Goal: Information Seeking & Learning: Check status

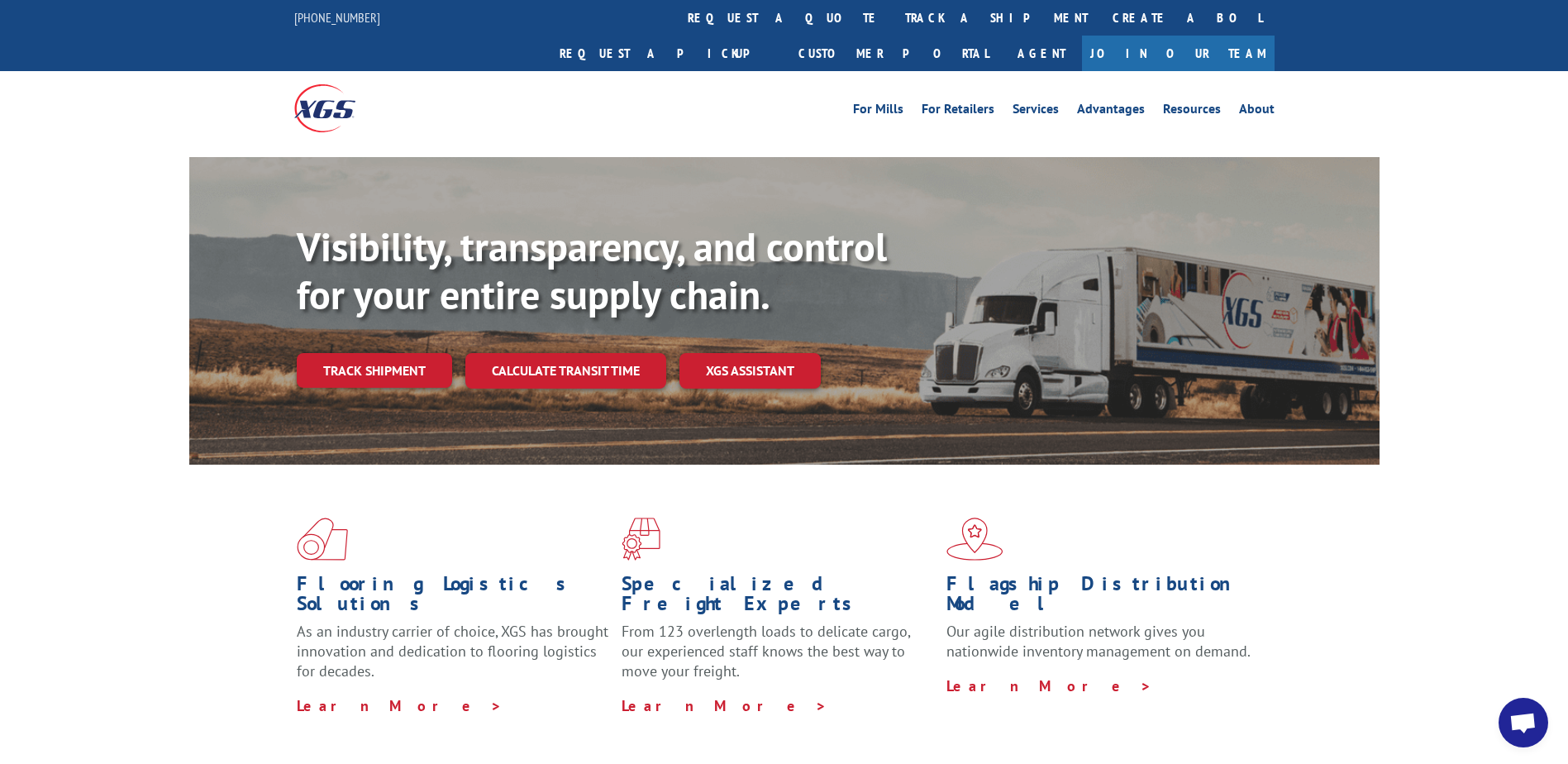
drag, startPoint x: 754, startPoint y: 22, endPoint x: 760, endPoint y: 34, distance: 13.4
click at [893, 22] on link "track a shipment" at bounding box center [997, 17] width 208 height 35
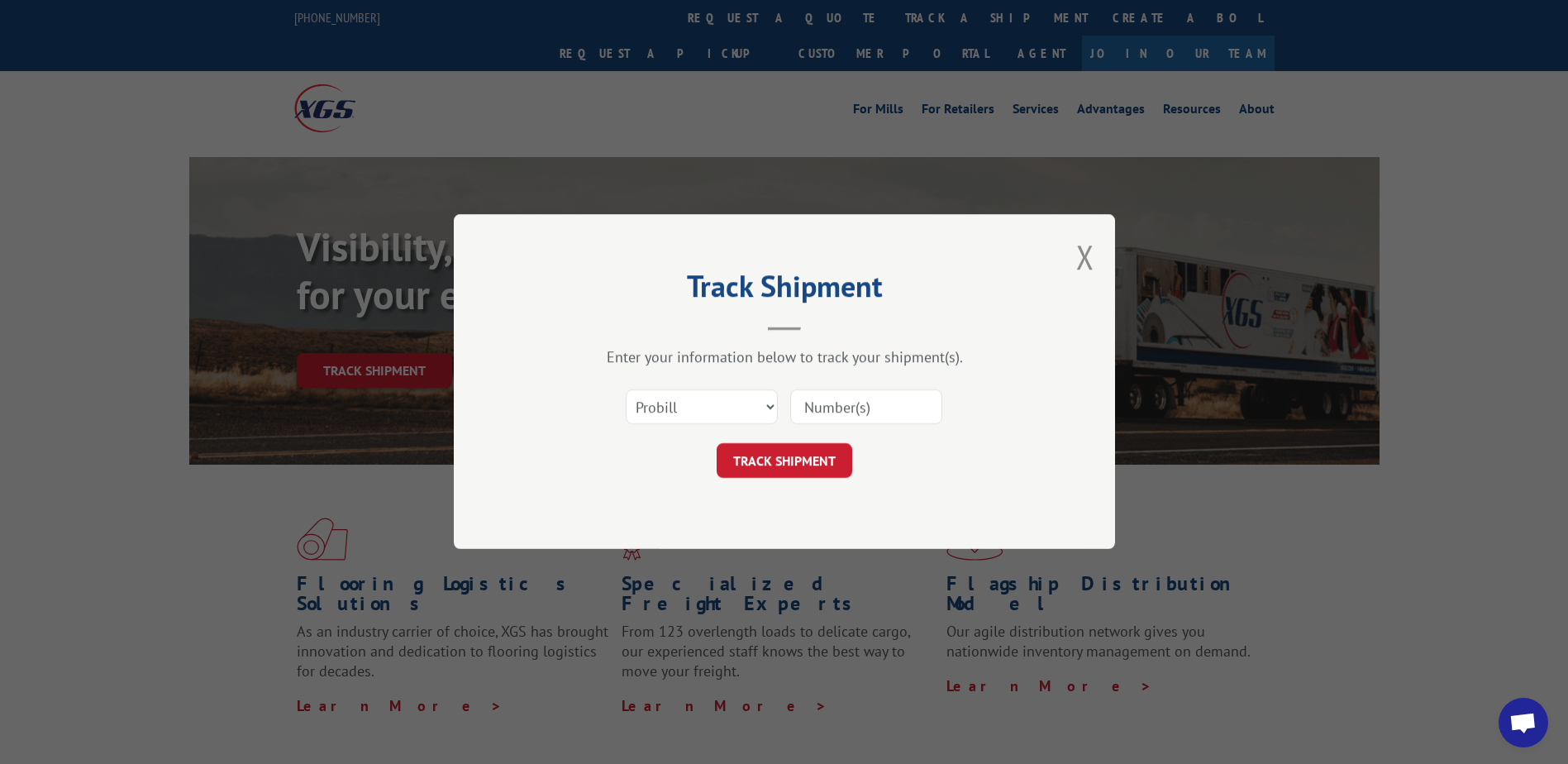
click at [844, 399] on input at bounding box center [866, 407] width 153 height 34
paste input "14521754"
type input "14521754"
click at [827, 458] on button "TRACK SHIPMENT" at bounding box center [784, 462] width 135 height 34
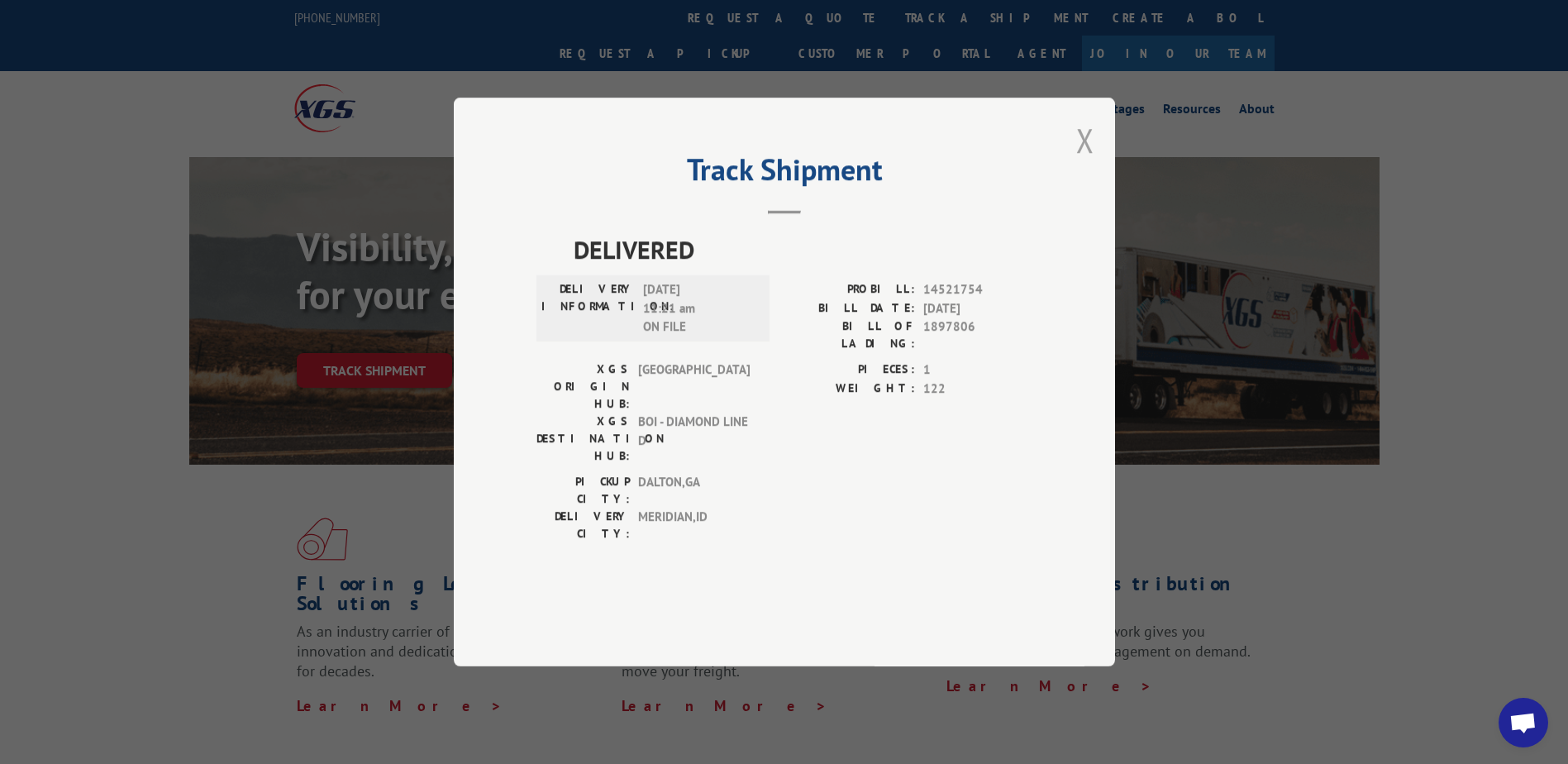
click at [1083, 162] on button "Close modal" at bounding box center [1085, 140] width 18 height 44
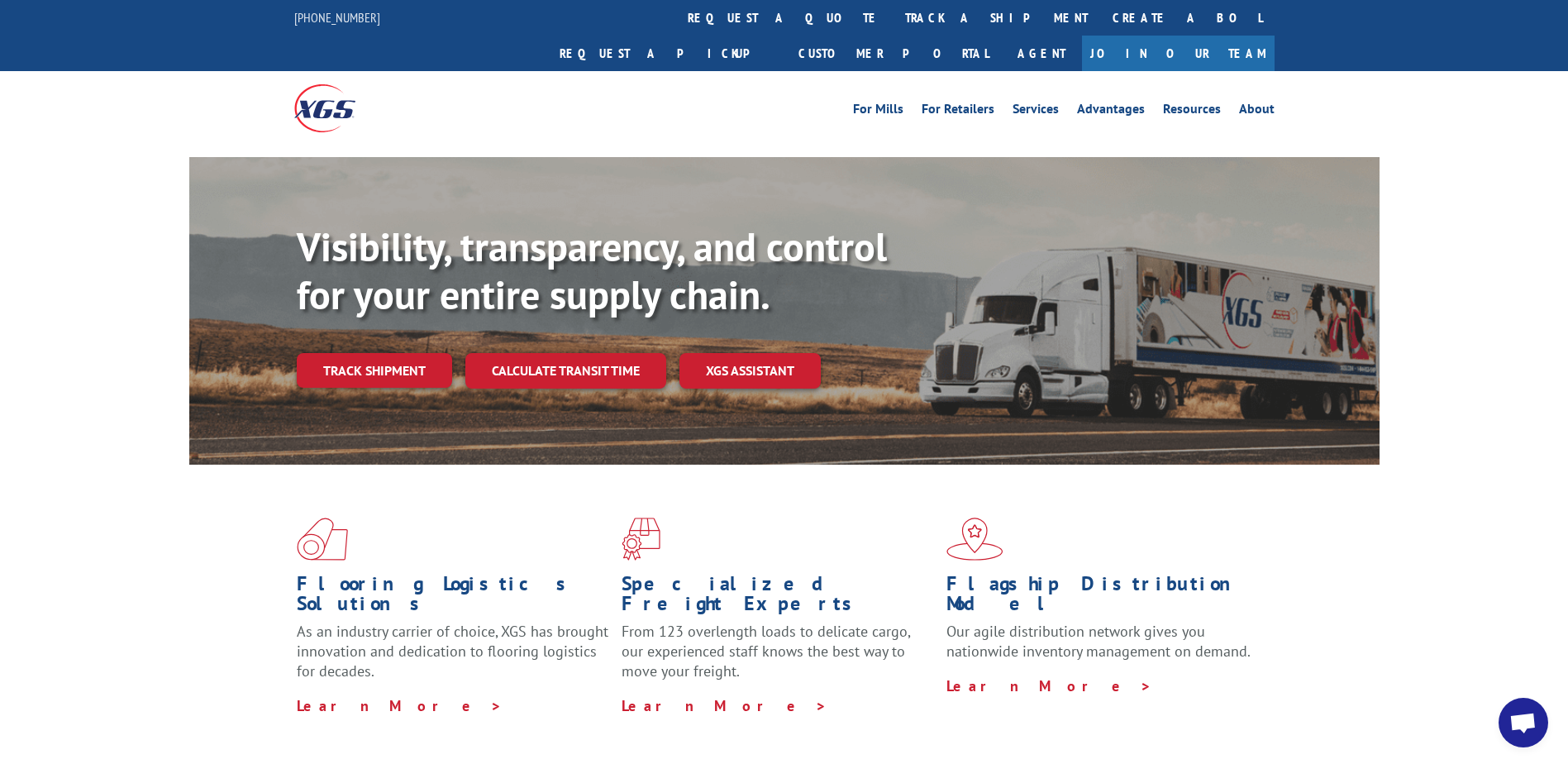
click at [893, 23] on link "track a shipment" at bounding box center [997, 17] width 208 height 35
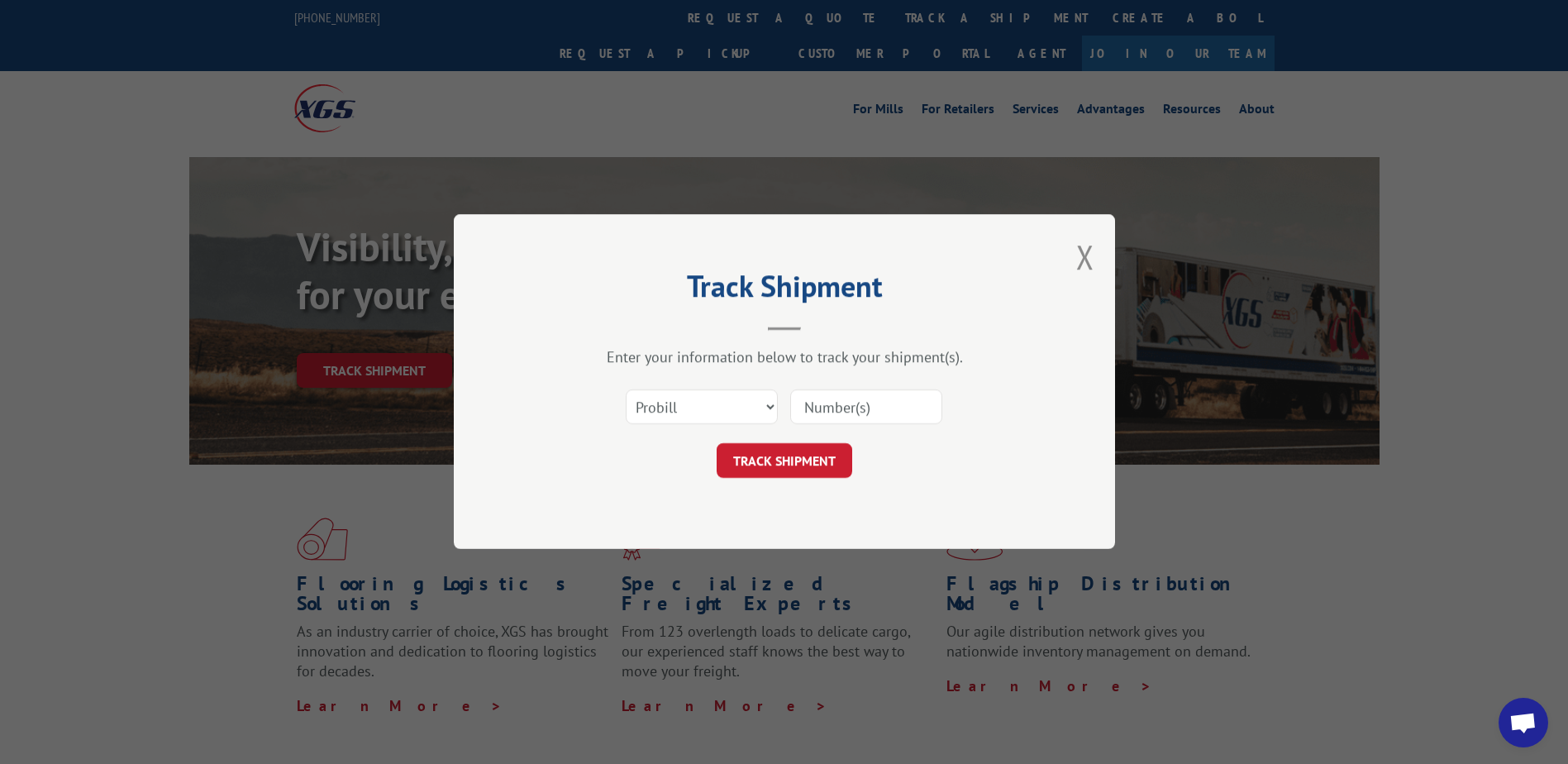
click at [880, 407] on input at bounding box center [866, 407] width 153 height 34
paste input "17341886"
type input "17341886"
click at [813, 454] on button "TRACK SHIPMENT" at bounding box center [784, 462] width 135 height 34
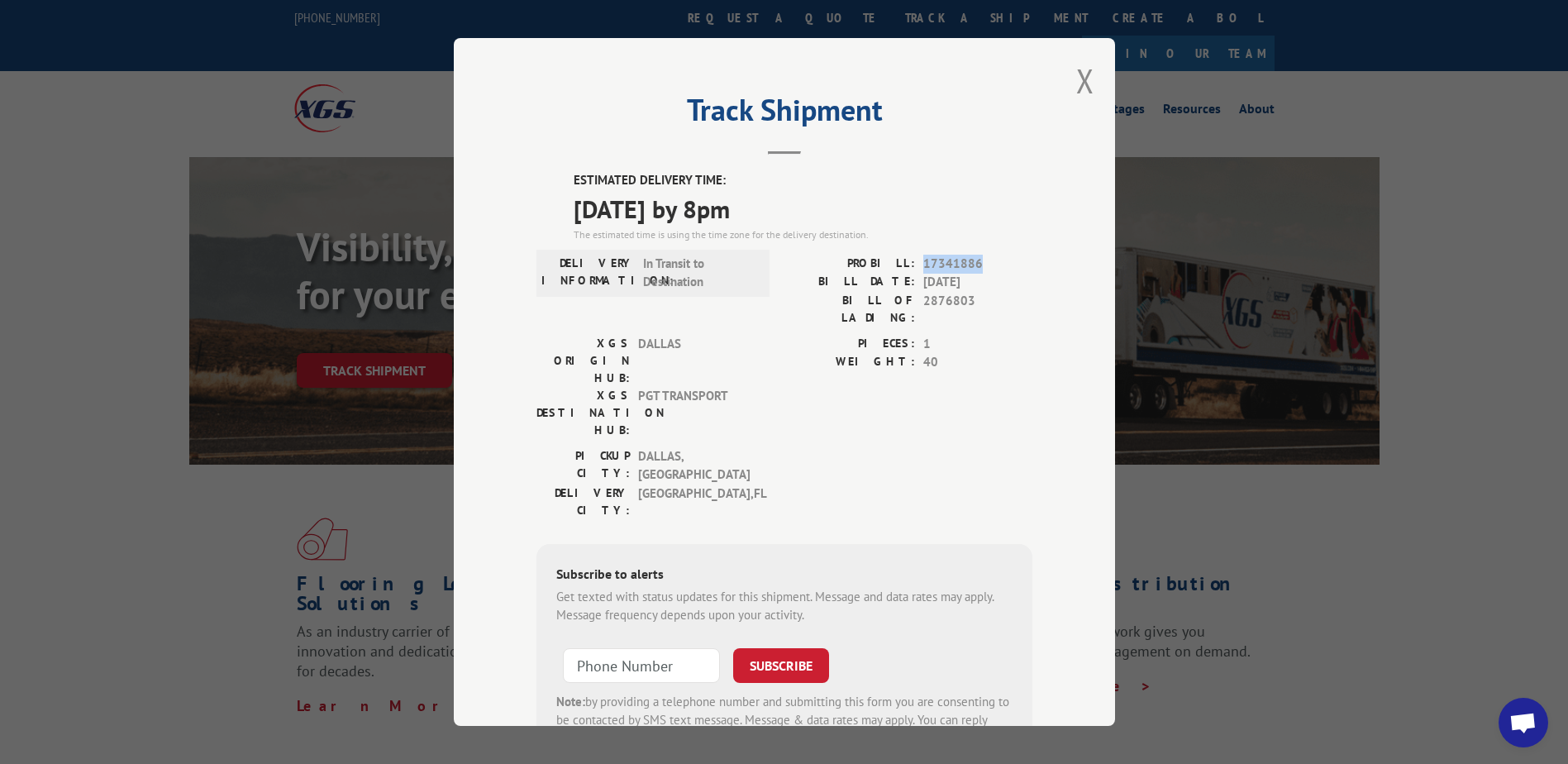
drag, startPoint x: 976, startPoint y: 258, endPoint x: 912, endPoint y: 260, distance: 64.0
click at [912, 260] on div "PROBILL: 17341886" at bounding box center [908, 264] width 248 height 19
copy div "17341886"
